Goal: Find specific page/section: Find specific page/section

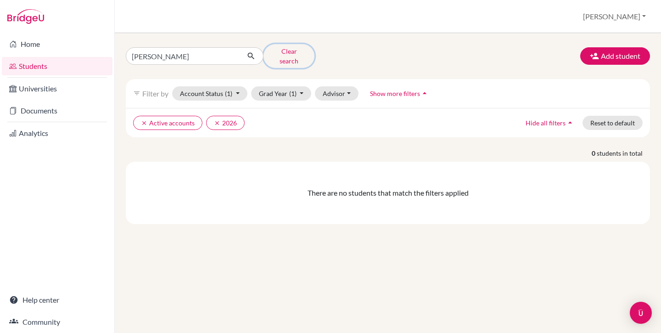
click at [286, 56] on button "Clear search" at bounding box center [288, 56] width 51 height 24
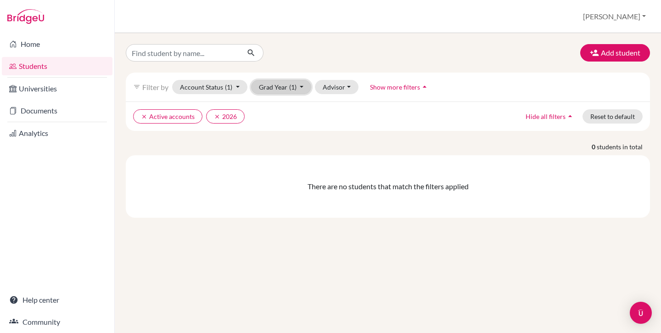
click at [279, 94] on button "Grad Year (1)" at bounding box center [281, 87] width 61 height 14
click at [279, 90] on button "Grad Year (1)" at bounding box center [281, 87] width 61 height 14
click at [312, 65] on div "Add student filter_list Filter by Account Status (1) Active accounts done Archi…" at bounding box center [388, 130] width 524 height 173
click at [618, 111] on button "Reset to default" at bounding box center [612, 116] width 60 height 14
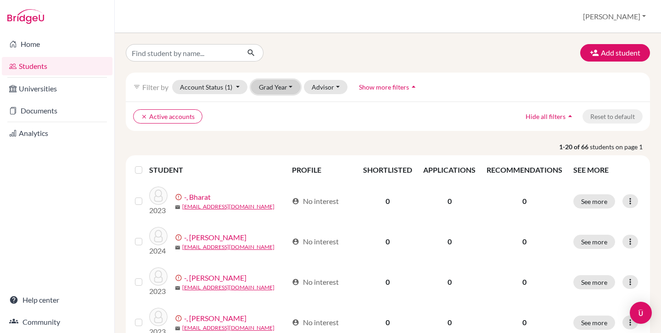
click at [272, 87] on button "Grad Year" at bounding box center [276, 87] width 50 height 14
drag, startPoint x: 320, startPoint y: 61, endPoint x: 371, endPoint y: 52, distance: 51.3
click at [321, 61] on div "Add student" at bounding box center [388, 52] width 538 height 17
click at [635, 19] on button "[PERSON_NAME]" at bounding box center [614, 16] width 71 height 17
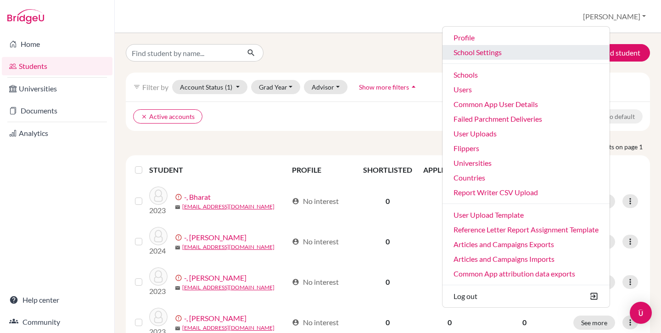
click at [551, 53] on link "School Settings" at bounding box center [525, 52] width 167 height 15
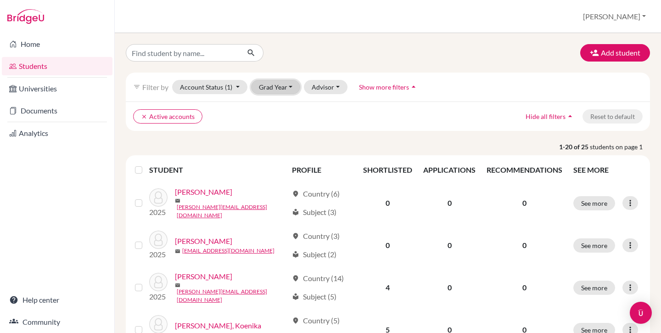
click at [262, 86] on button "Grad Year" at bounding box center [276, 87] width 50 height 14
click at [269, 75] on div "filter_list Filter by Account Status (1) Active accounts done Archived accounts…" at bounding box center [388, 86] width 524 height 29
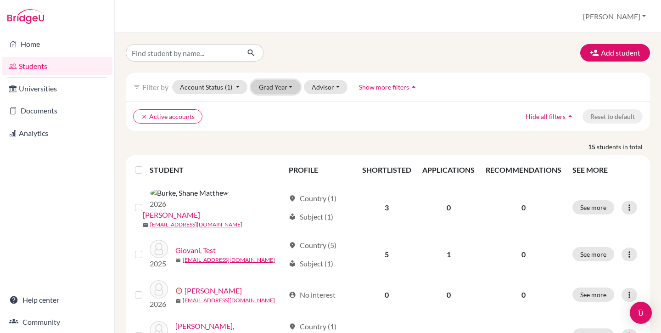
click at [274, 91] on button "Grad Year" at bounding box center [276, 87] width 50 height 14
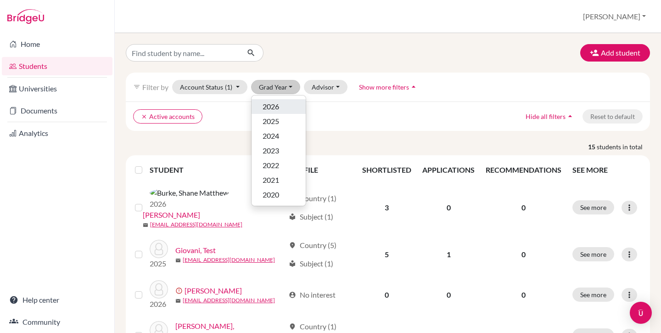
click at [280, 104] on div "2026" at bounding box center [278, 106] width 32 height 11
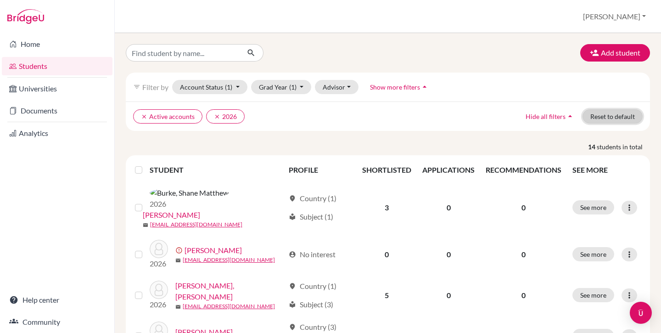
click at [603, 120] on button "Reset to default" at bounding box center [612, 116] width 60 height 14
